Goal: Transaction & Acquisition: Purchase product/service

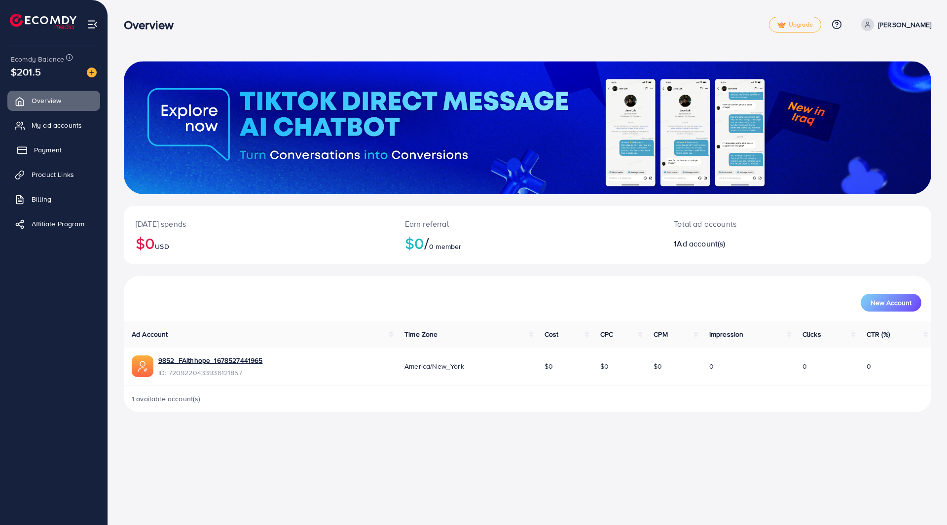
click at [54, 143] on link "Payment" at bounding box center [53, 150] width 93 height 20
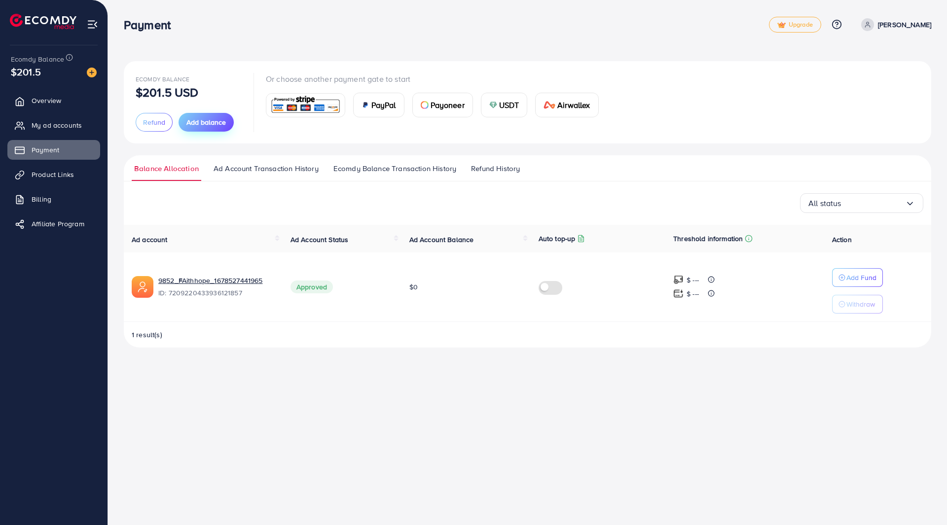
click at [206, 123] on span "Add balance" at bounding box center [205, 122] width 39 height 10
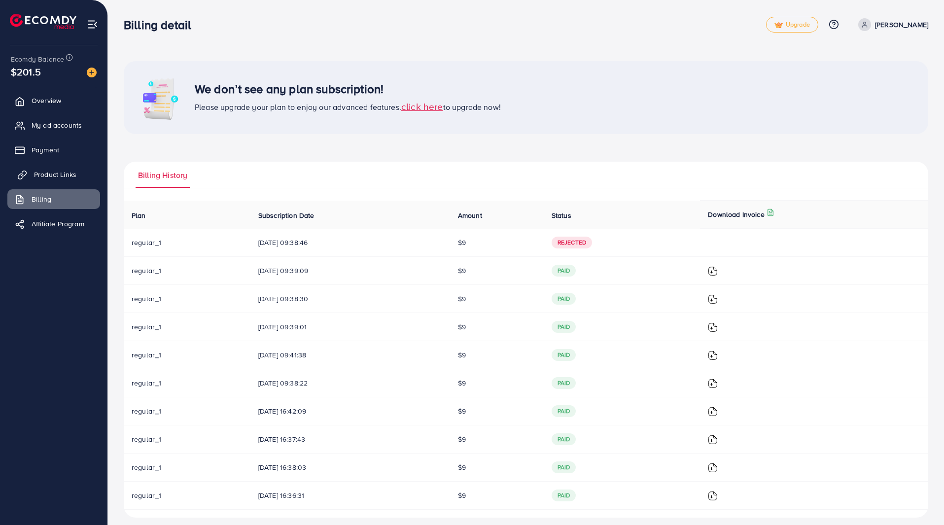
click at [58, 180] on span "Product Links" at bounding box center [55, 175] width 42 height 10
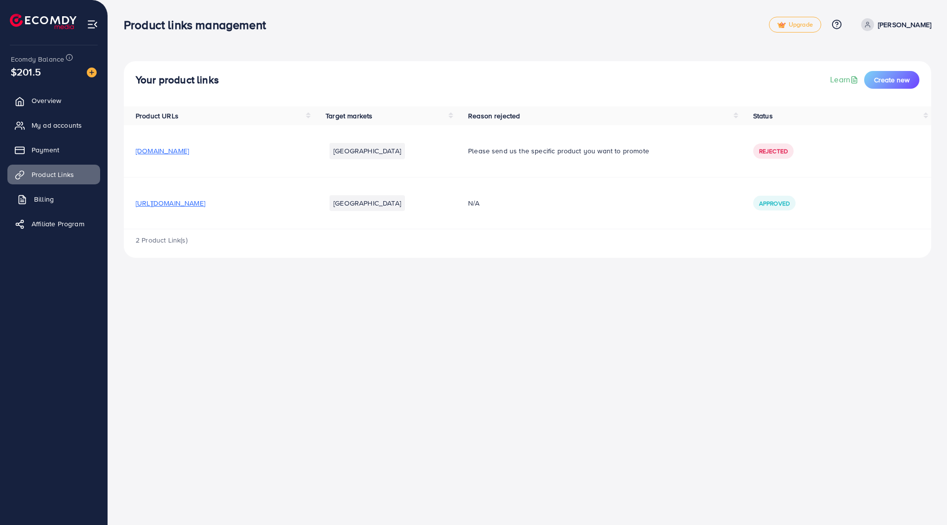
click at [57, 208] on link "Billing" at bounding box center [53, 199] width 93 height 20
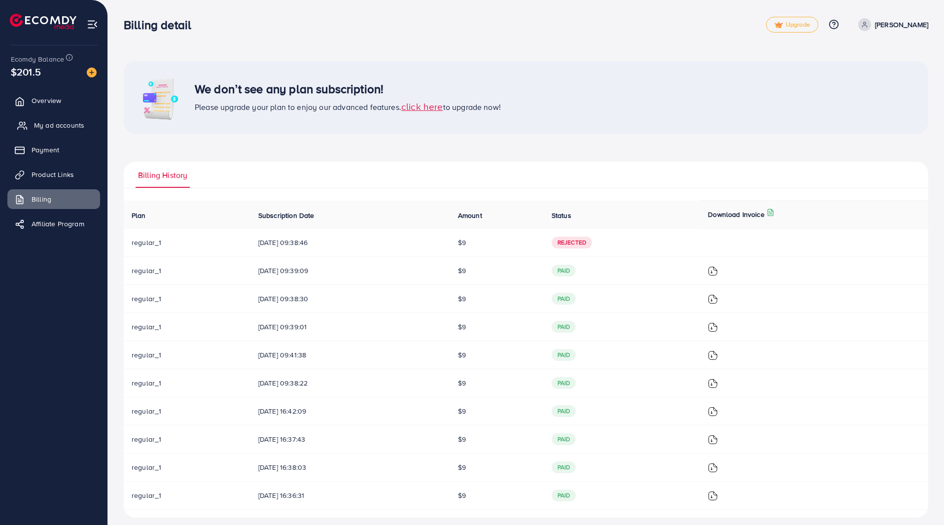
click at [68, 127] on span "My ad accounts" at bounding box center [59, 125] width 50 height 10
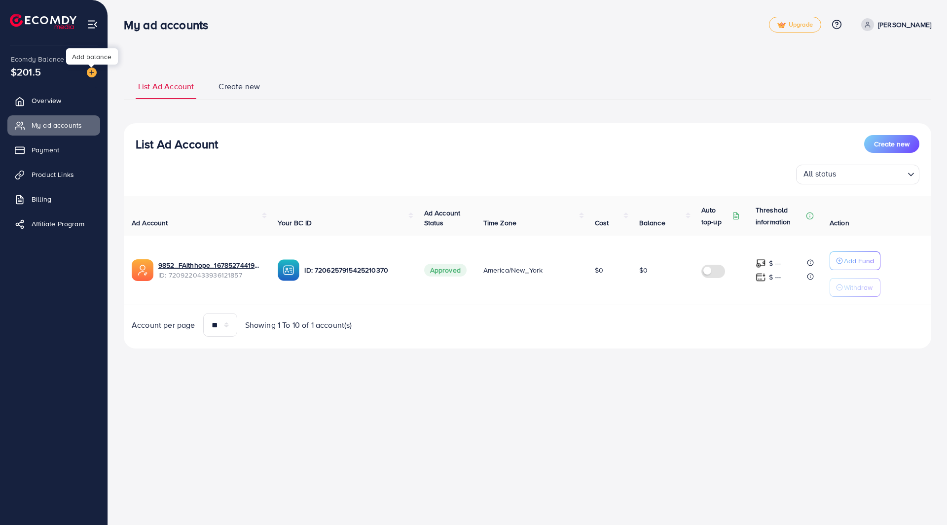
click at [90, 74] on img at bounding box center [92, 73] width 10 height 10
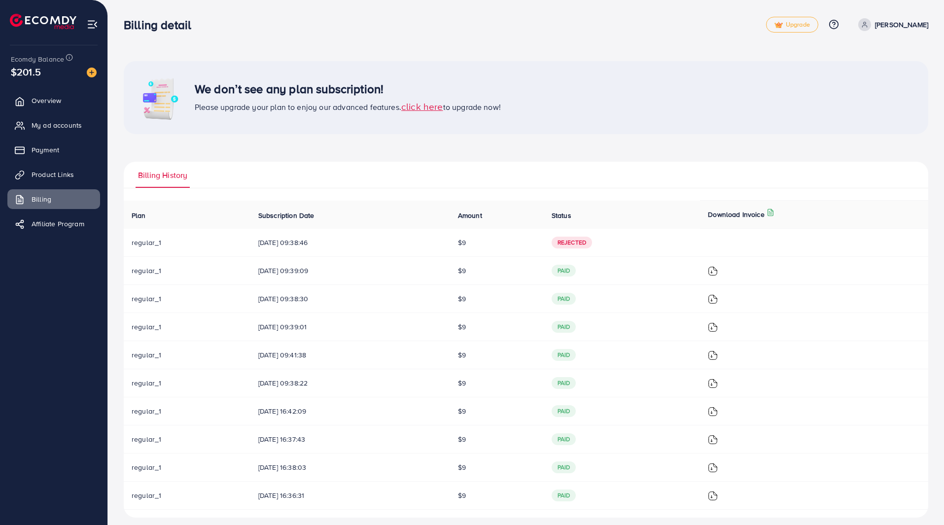
click at [431, 105] on span "click here" at bounding box center [422, 106] width 42 height 13
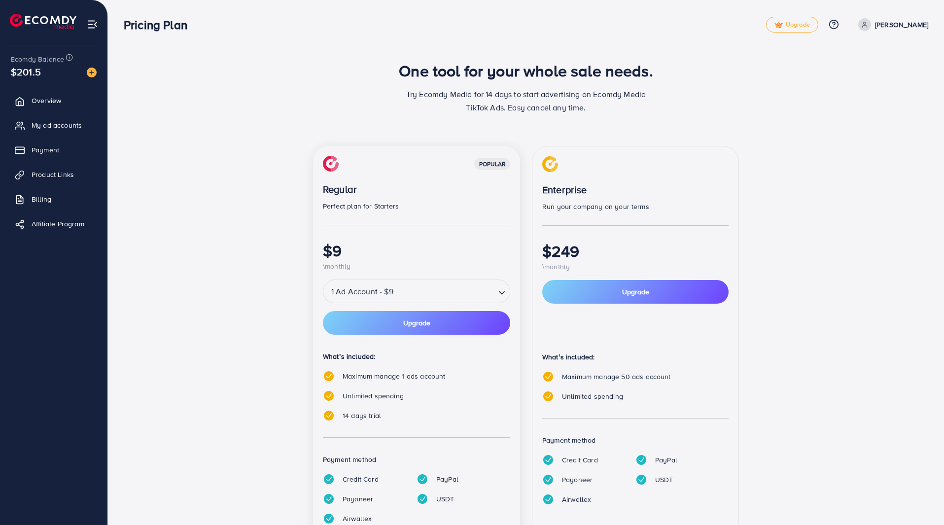
scroll to position [45, 0]
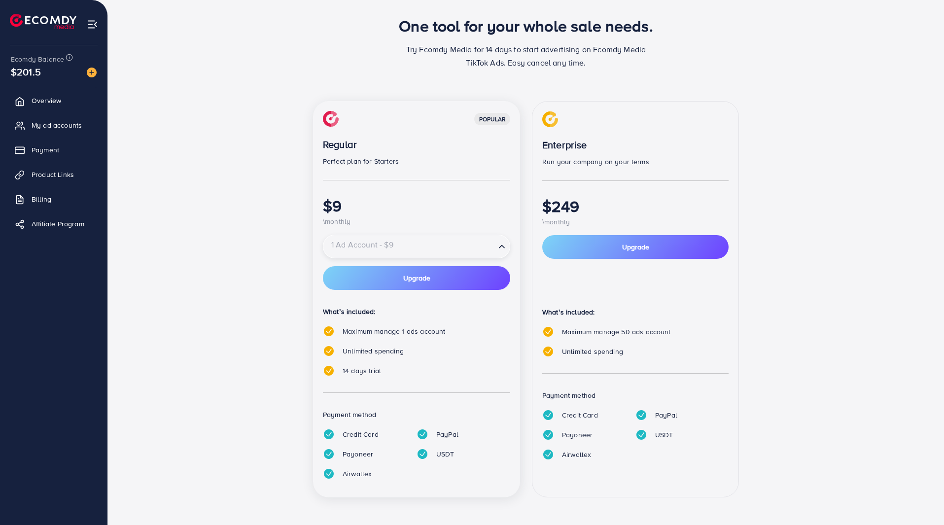
click at [362, 249] on div "1 Ad Account - $9" at bounding box center [409, 247] width 172 height 18
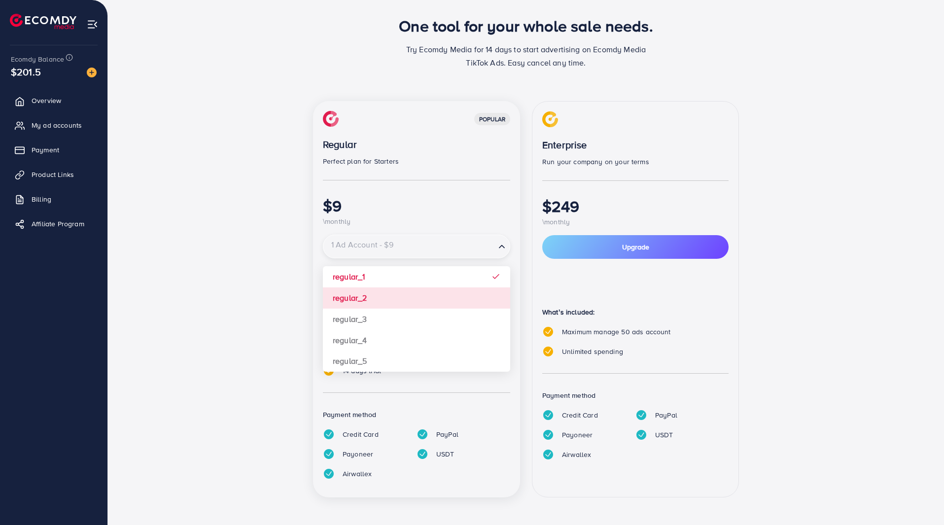
scroll to position [26, 0]
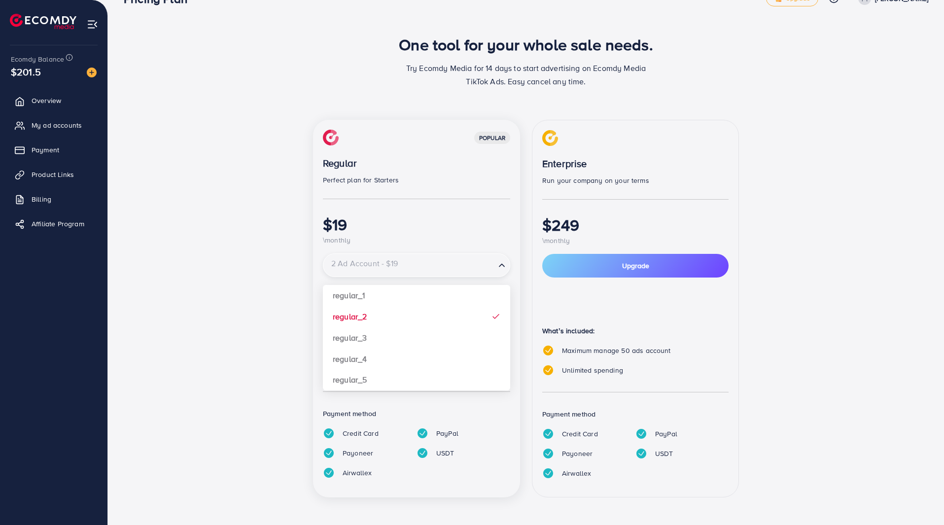
click at [391, 264] on div "2 Ad Account - $19" at bounding box center [409, 265] width 172 height 18
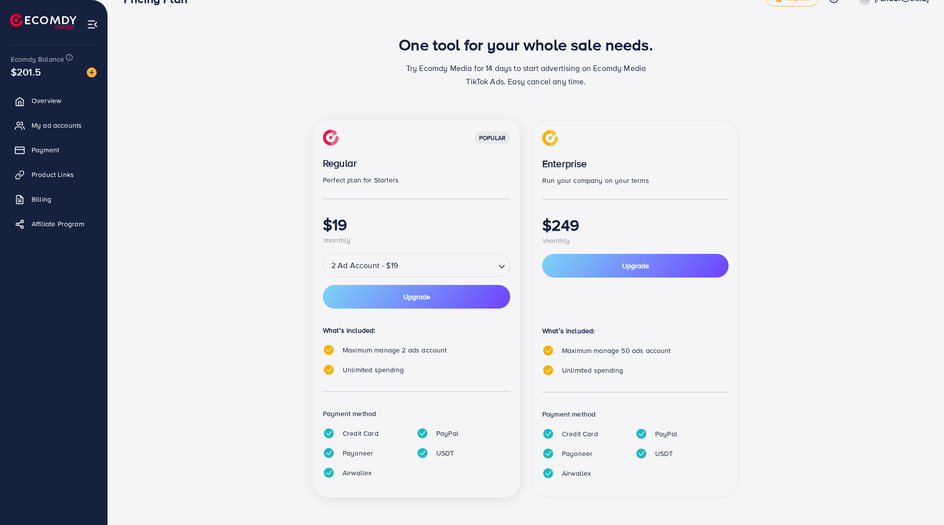
click at [593, 227] on h1 "$249" at bounding box center [635, 225] width 186 height 19
click at [64, 155] on link "Payment" at bounding box center [53, 150] width 93 height 20
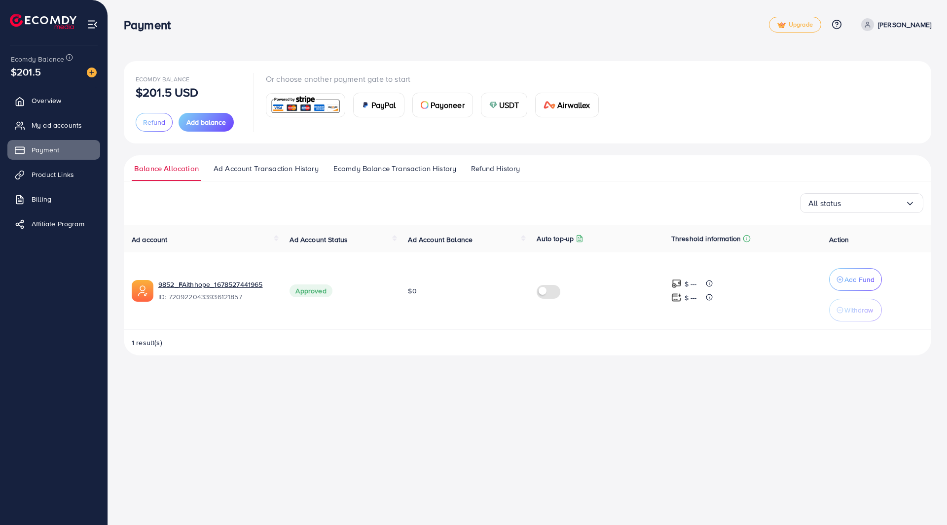
click at [328, 115] on img at bounding box center [305, 105] width 72 height 21
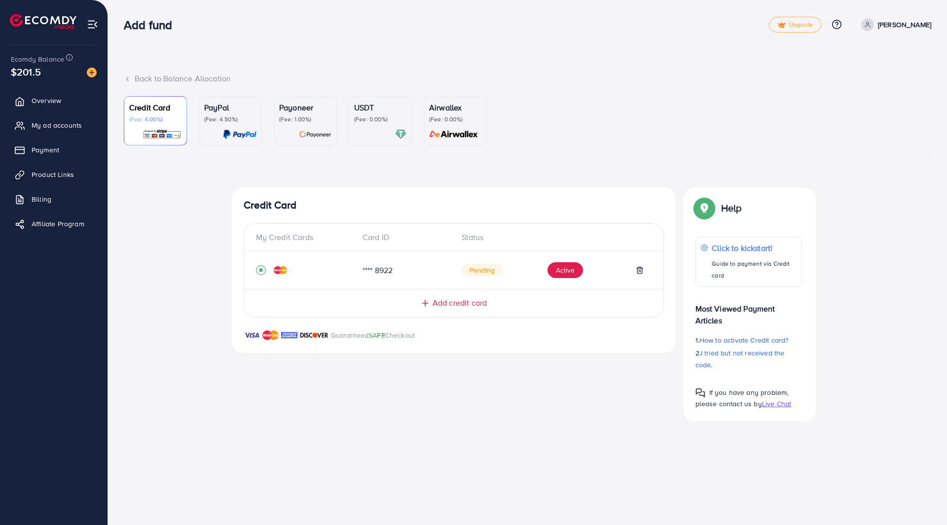
click at [230, 118] on p "(Fee: 4.50%)" at bounding box center [230, 119] width 52 height 8
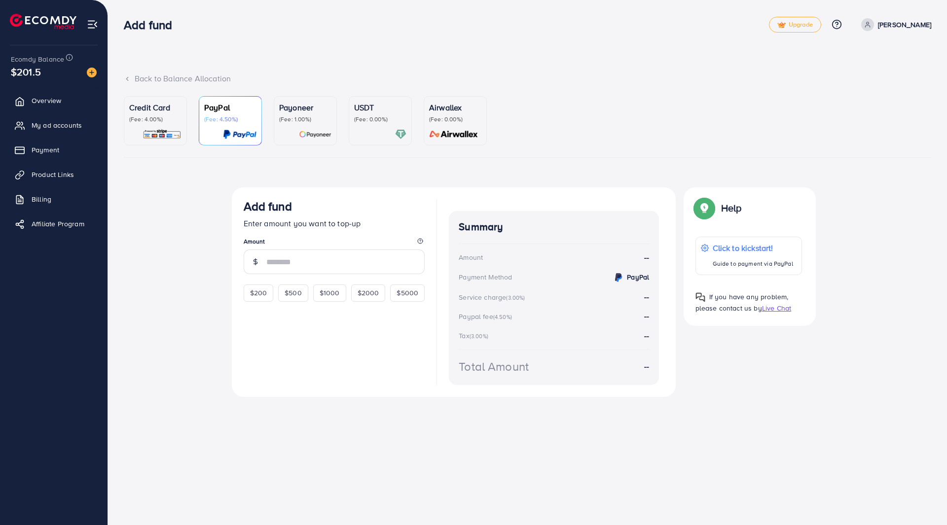
click at [296, 124] on div "Payoneer (Fee: 1.00%)" at bounding box center [305, 121] width 52 height 38
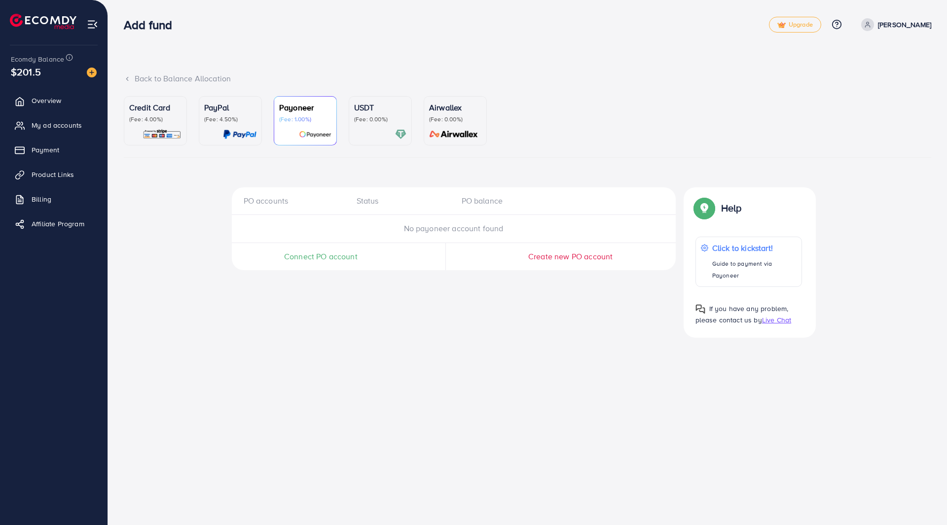
click at [446, 118] on p "(Fee: 0.00%)" at bounding box center [455, 119] width 52 height 8
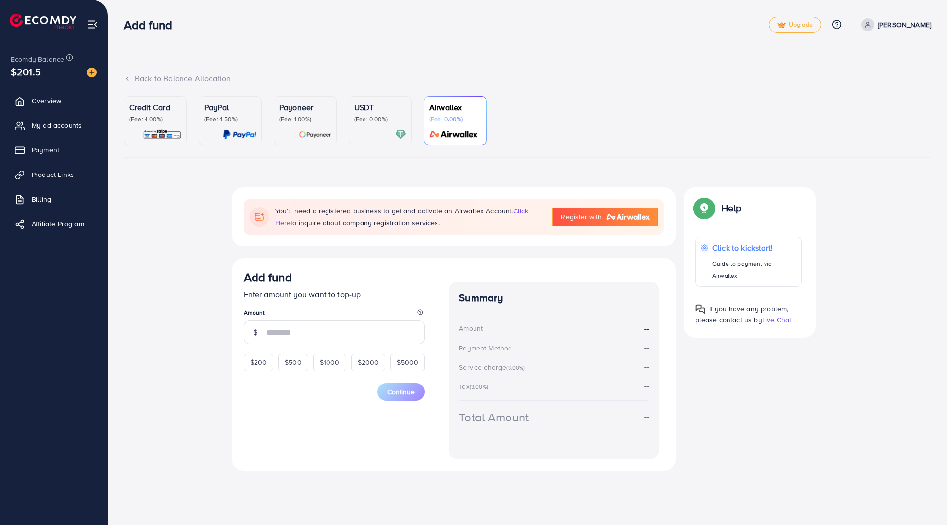
click at [372, 114] on div "USDT (Fee: 0.00%)" at bounding box center [380, 113] width 52 height 22
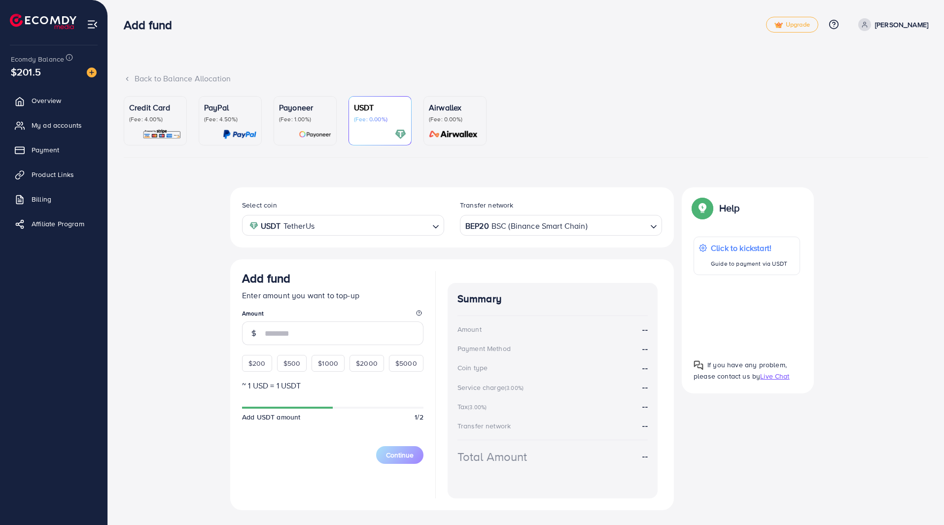
click at [282, 111] on p "Payoneer" at bounding box center [305, 108] width 52 height 12
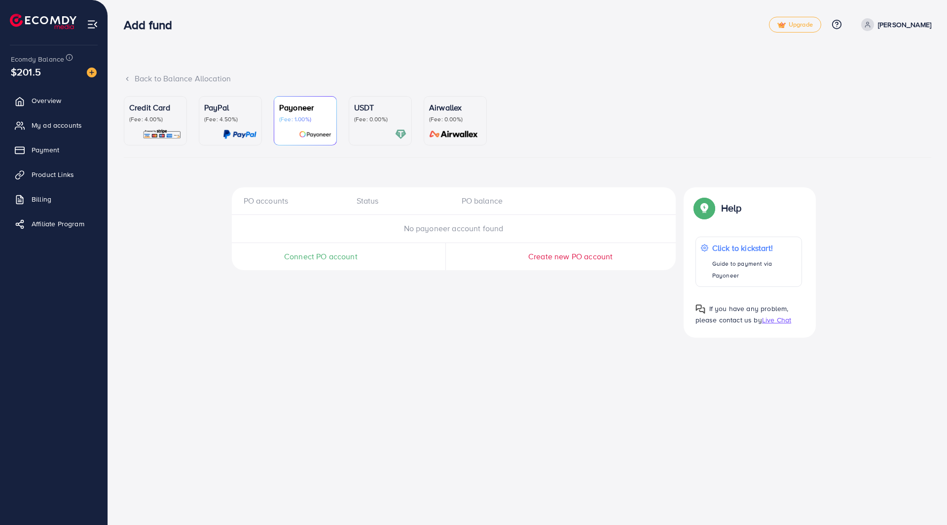
click at [238, 119] on p "(Fee: 4.50%)" at bounding box center [230, 119] width 52 height 8
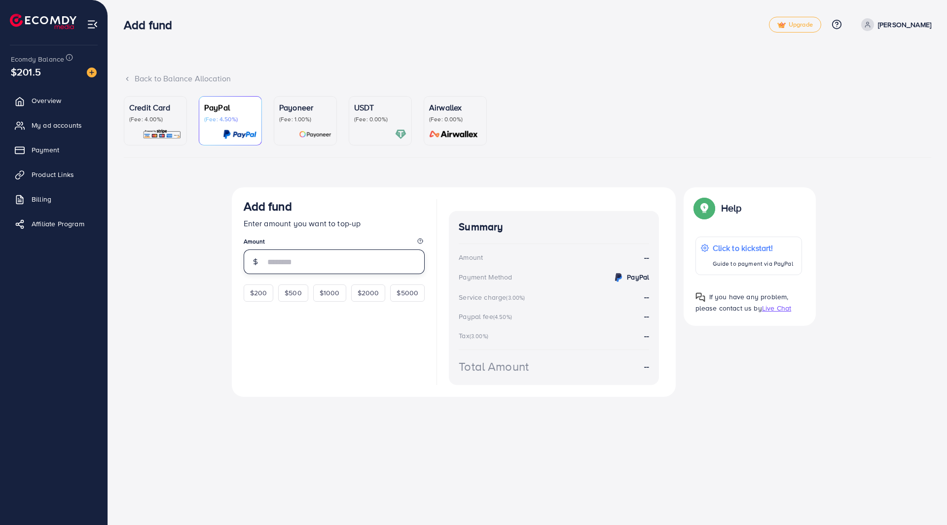
click at [284, 255] on input "number" at bounding box center [345, 262] width 159 height 25
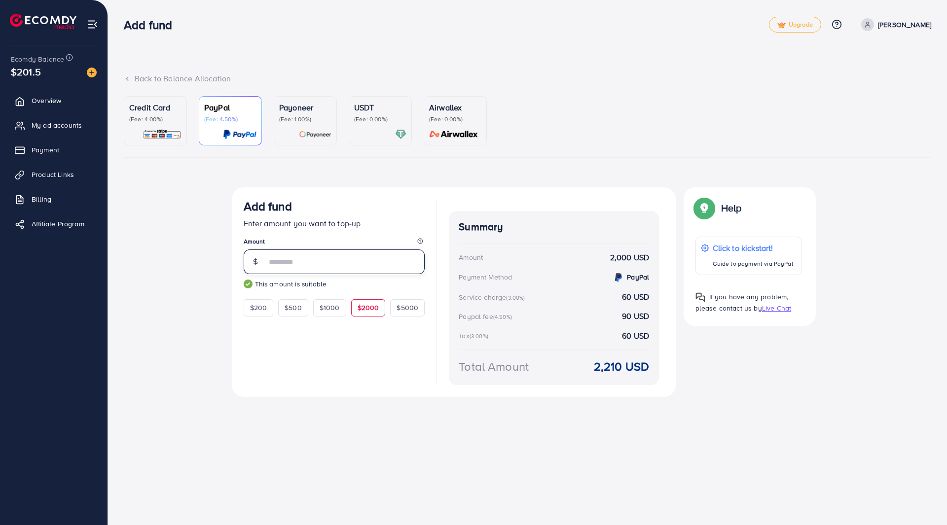
type input "****"
click at [203, 229] on div "Top-up fail! Your transaction cannot be completed with error: Summary Amount [P…" at bounding box center [527, 301] width 807 height 229
